Goal: Check status: Check status

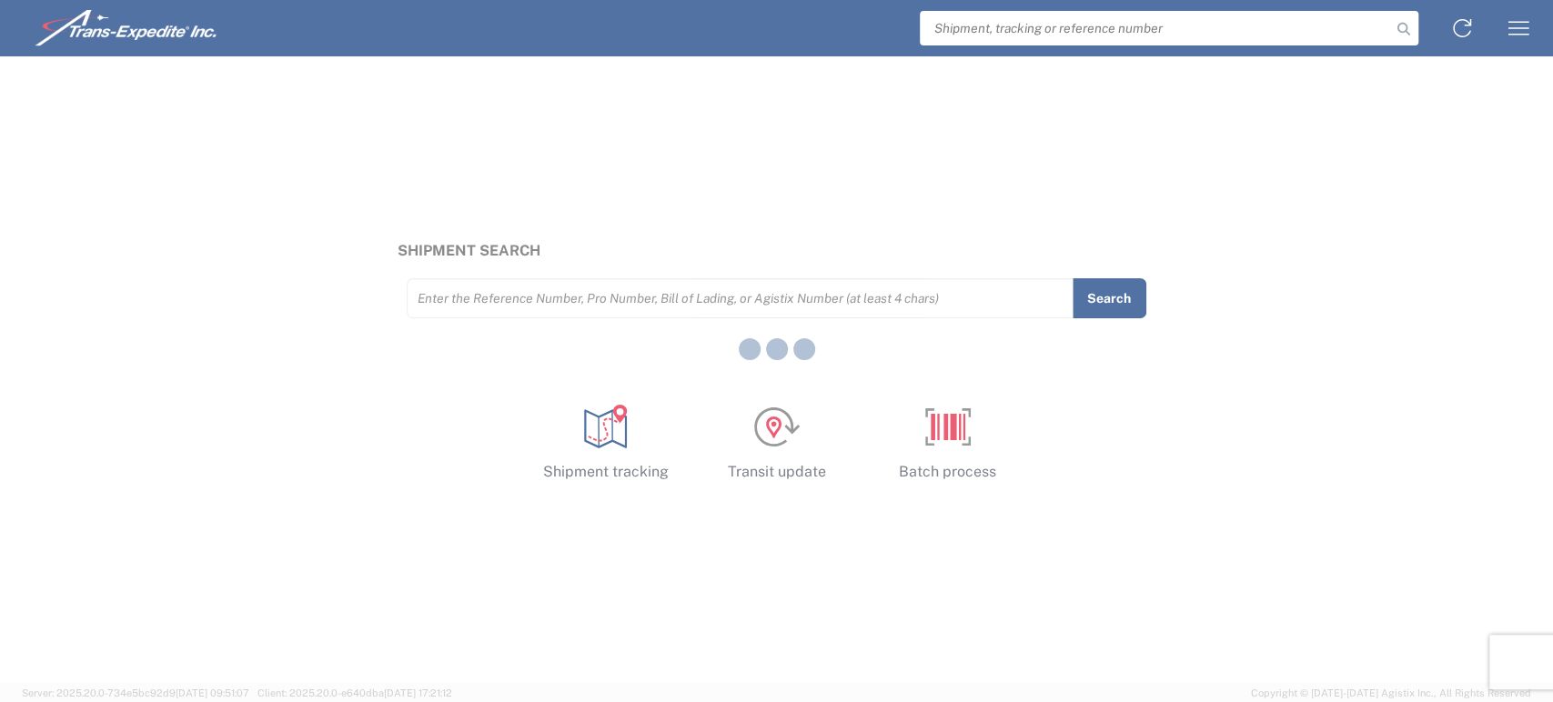
click at [526, 298] on div at bounding box center [776, 351] width 1553 height 702
click at [528, 298] on div at bounding box center [776, 351] width 1553 height 702
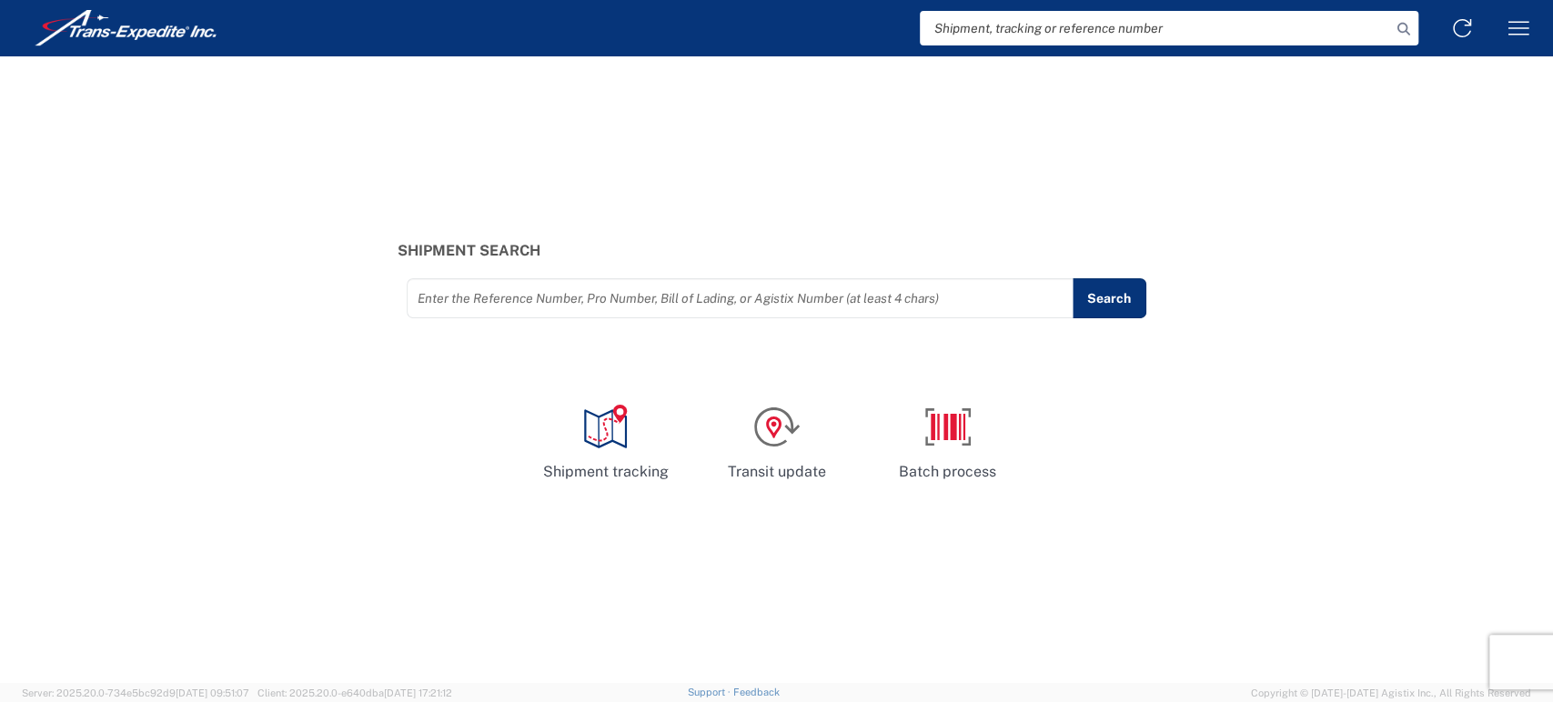
click at [528, 298] on input "text" at bounding box center [740, 299] width 645 height 32
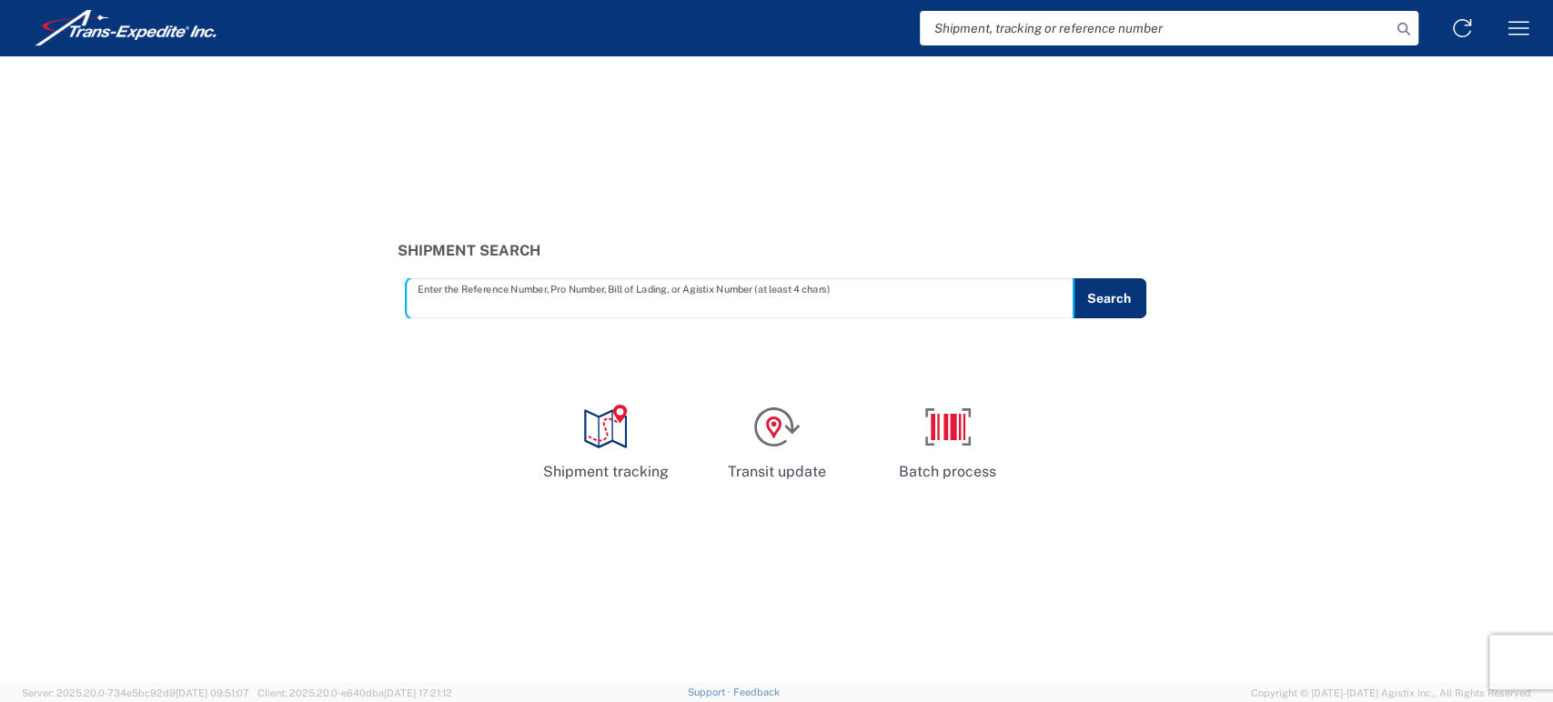
paste input "375036087"
type input "375036087"
click at [1099, 304] on button "Search" at bounding box center [1109, 298] width 75 height 40
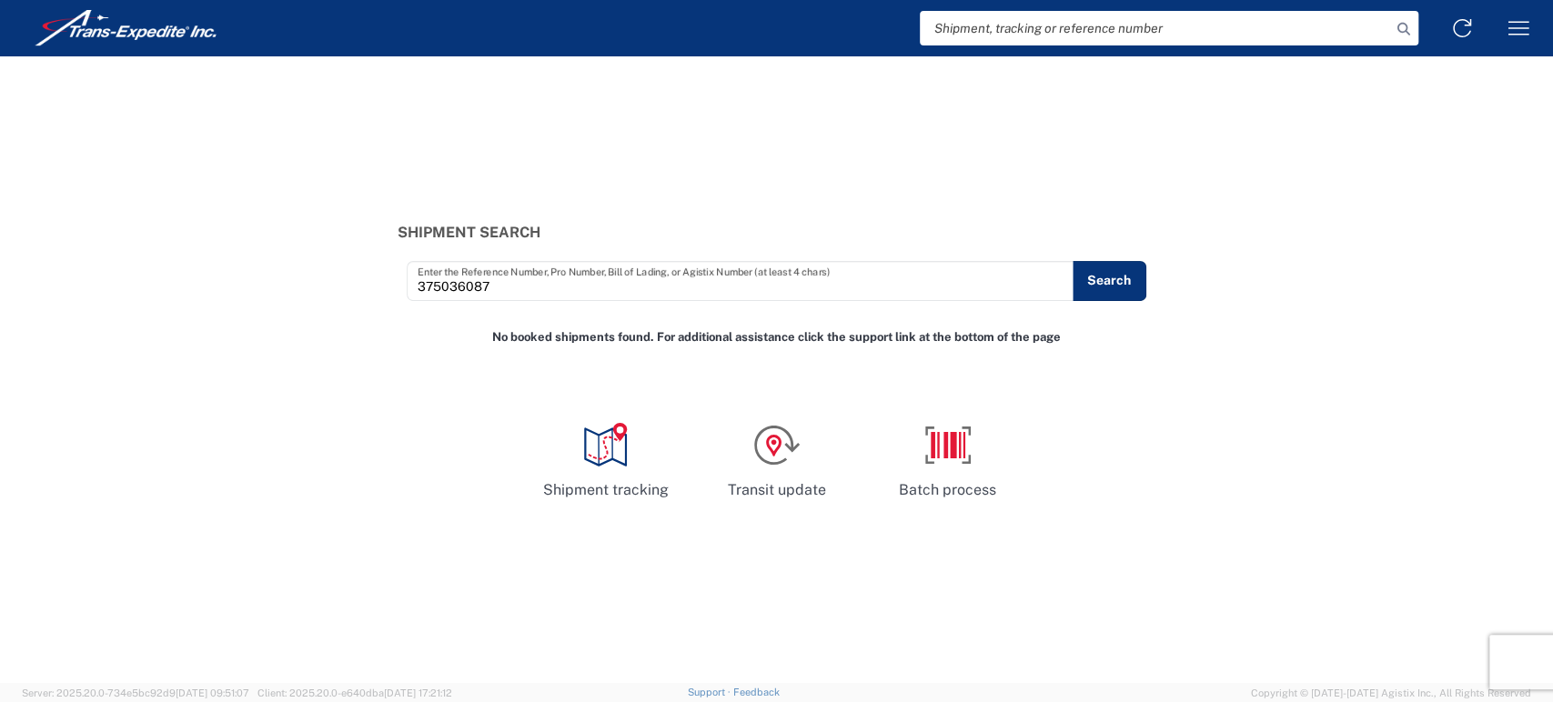
click at [1114, 301] on div "Shipment Search 375036087 Enter the Reference Number, Pro Number, Bill of Ladin…" at bounding box center [776, 369] width 1553 height 627
click at [1118, 285] on button "Search" at bounding box center [1109, 281] width 75 height 40
